Goal: Information Seeking & Learning: Learn about a topic

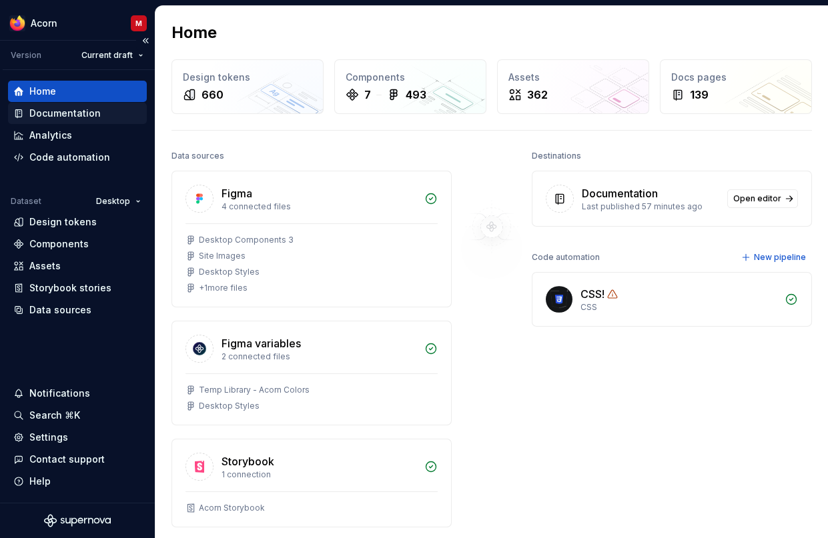
click at [61, 116] on div "Documentation" at bounding box center [64, 113] width 71 height 13
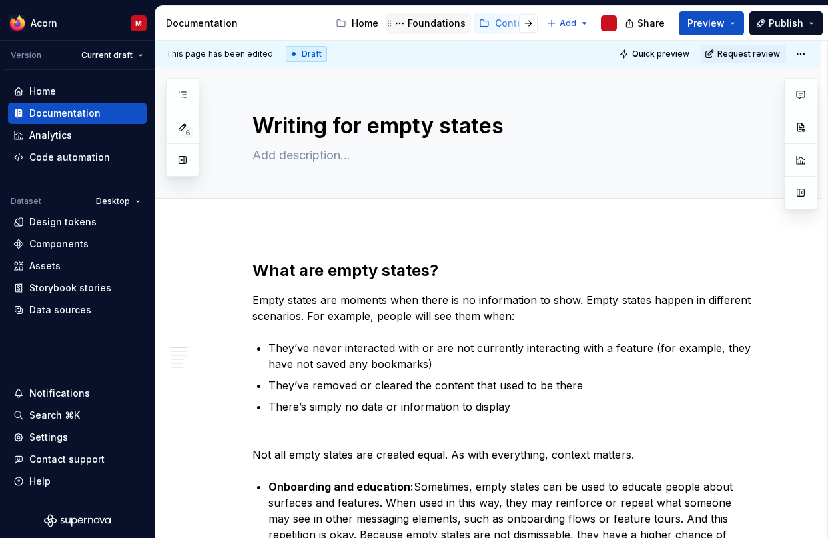
click at [440, 23] on div "Foundations" at bounding box center [437, 23] width 58 height 13
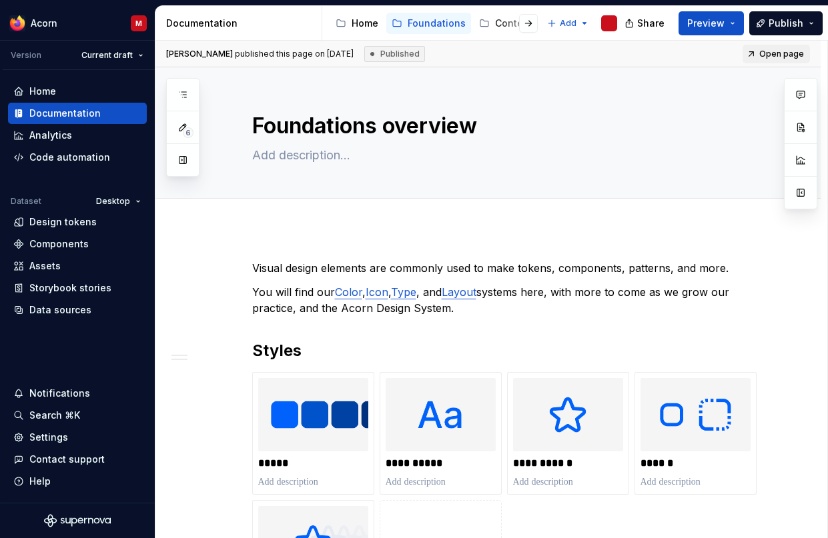
click at [499, 19] on div at bounding box center [517, 23] width 51 height 24
click at [498, 26] on div at bounding box center [517, 23] width 51 height 24
click at [479, 27] on icon "Page tree" at bounding box center [477, 23] width 11 height 11
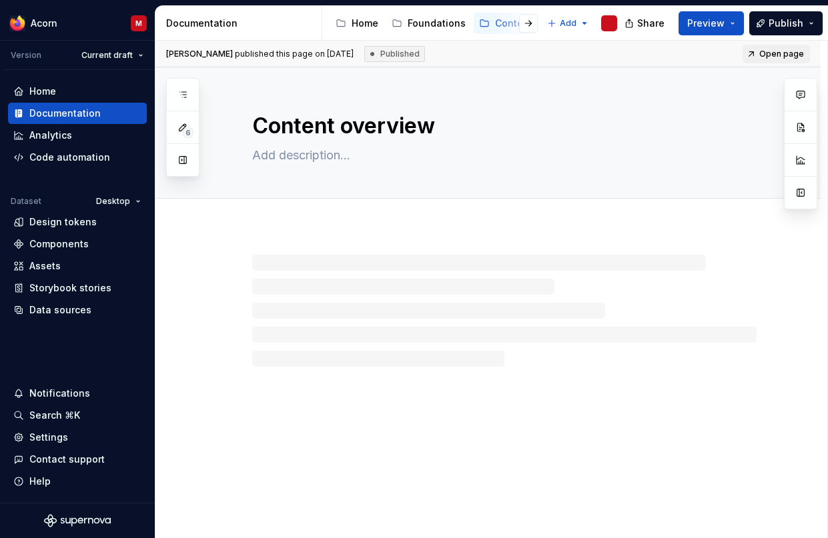
click at [498, 23] on div at bounding box center [517, 23] width 51 height 24
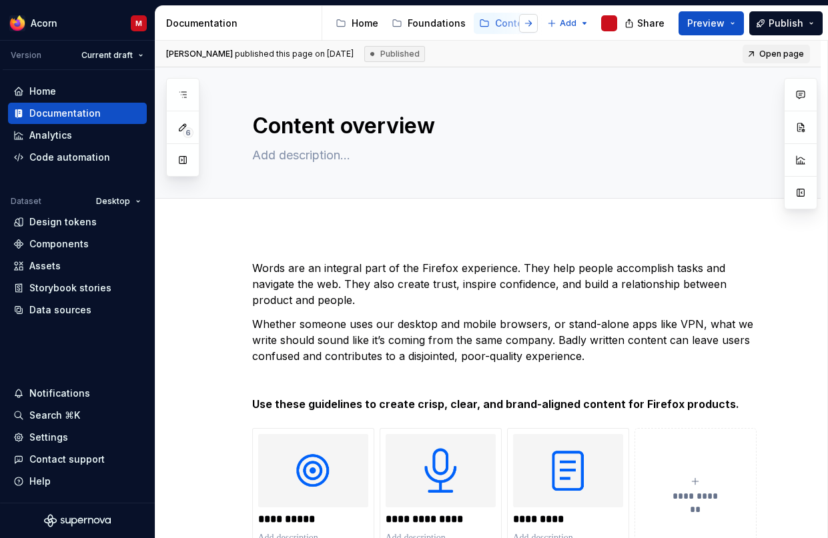
click at [530, 24] on button "button" at bounding box center [528, 23] width 19 height 19
click at [350, 27] on button "button" at bounding box center [342, 23] width 19 height 19
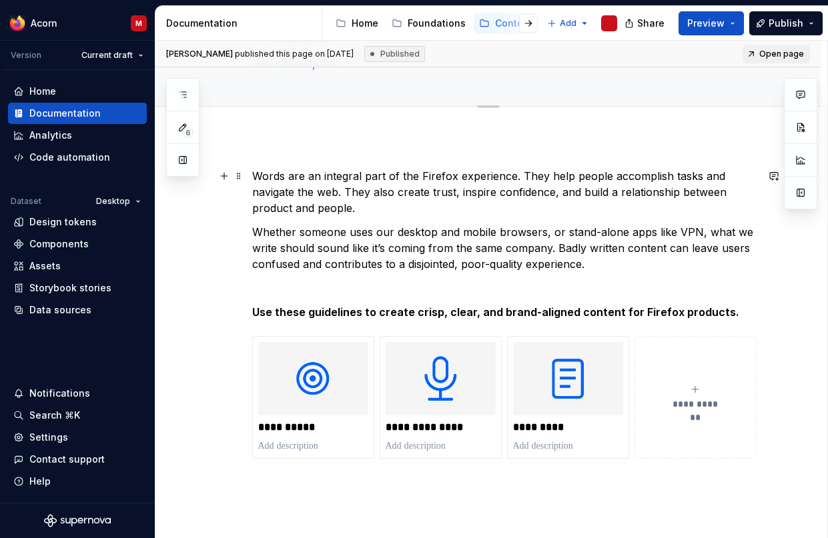
scroll to position [0, 0]
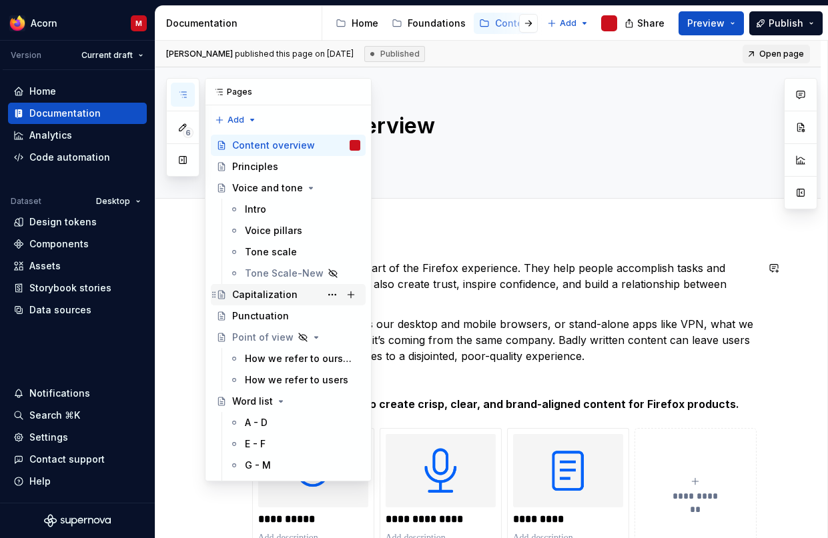
click at [273, 296] on div "Capitalization" at bounding box center [264, 294] width 65 height 13
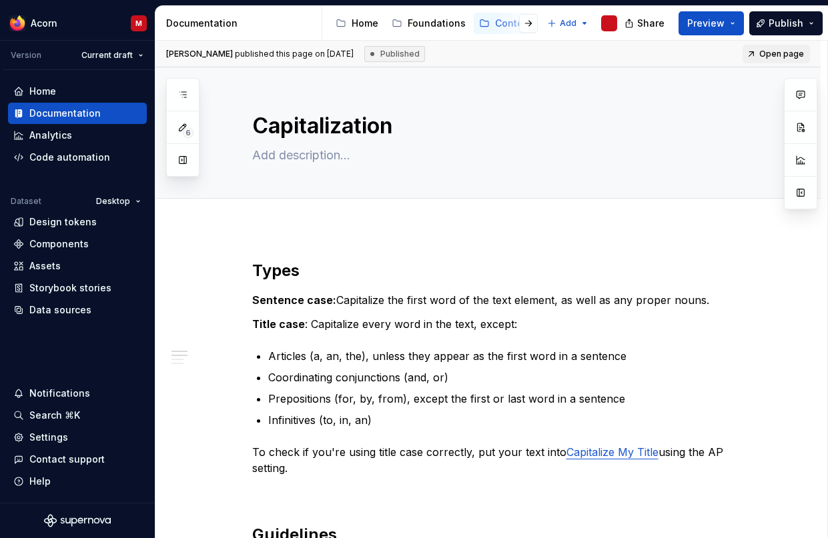
type textarea "*"
